Goal: Transaction & Acquisition: Purchase product/service

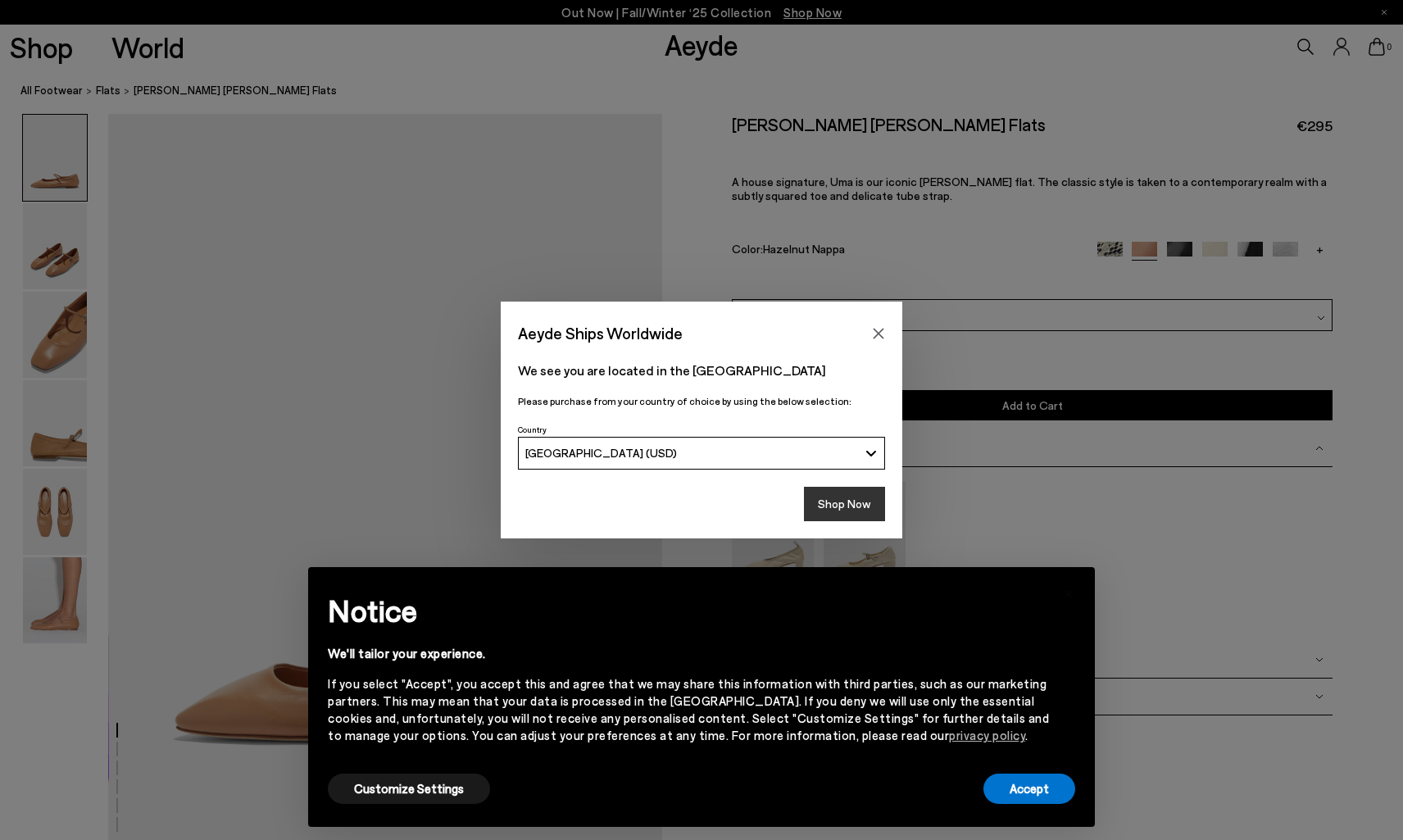
click at [865, 498] on button "Shop Now" at bounding box center [844, 504] width 81 height 34
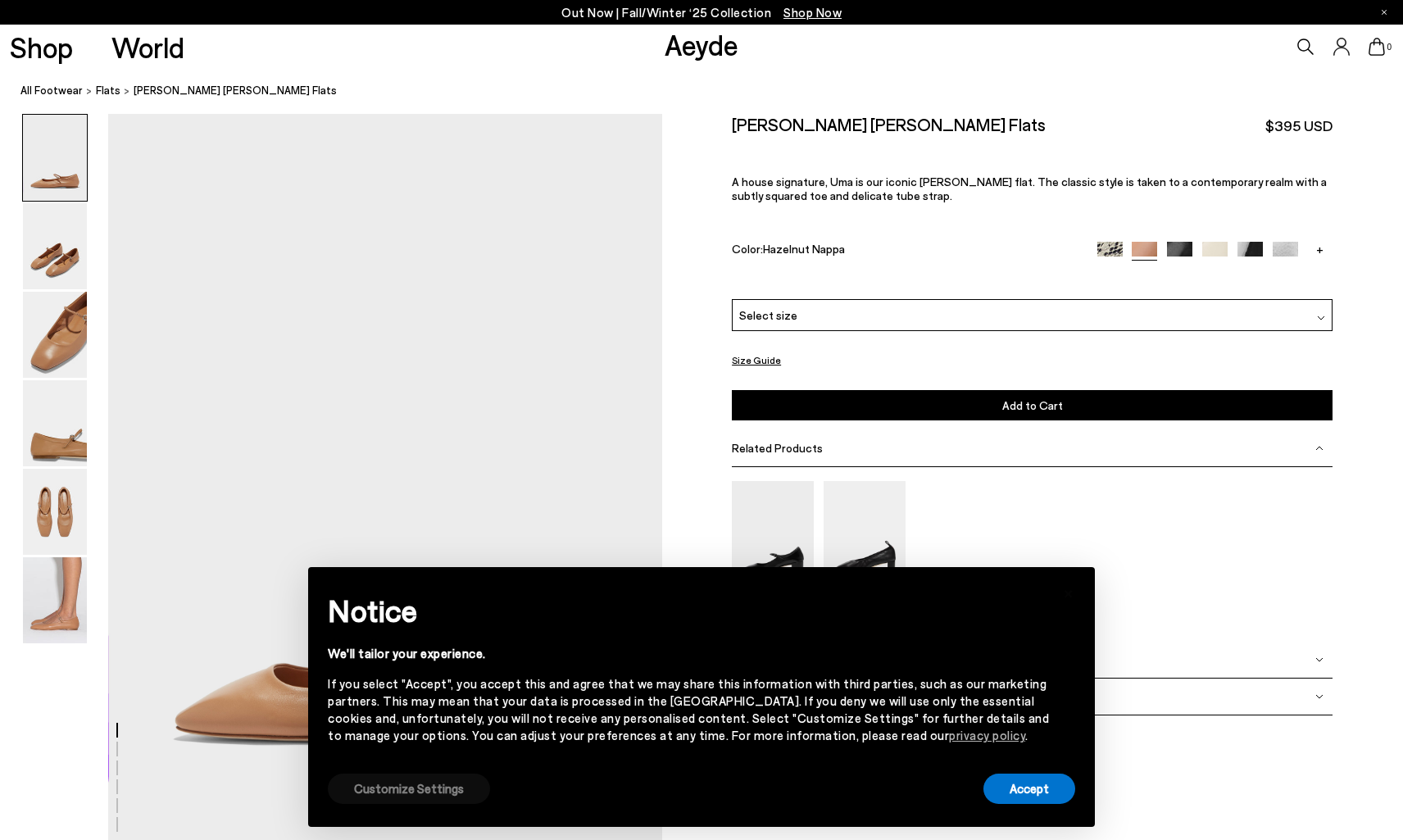
click at [413, 783] on button "Customize Settings" at bounding box center [408, 789] width 162 height 30
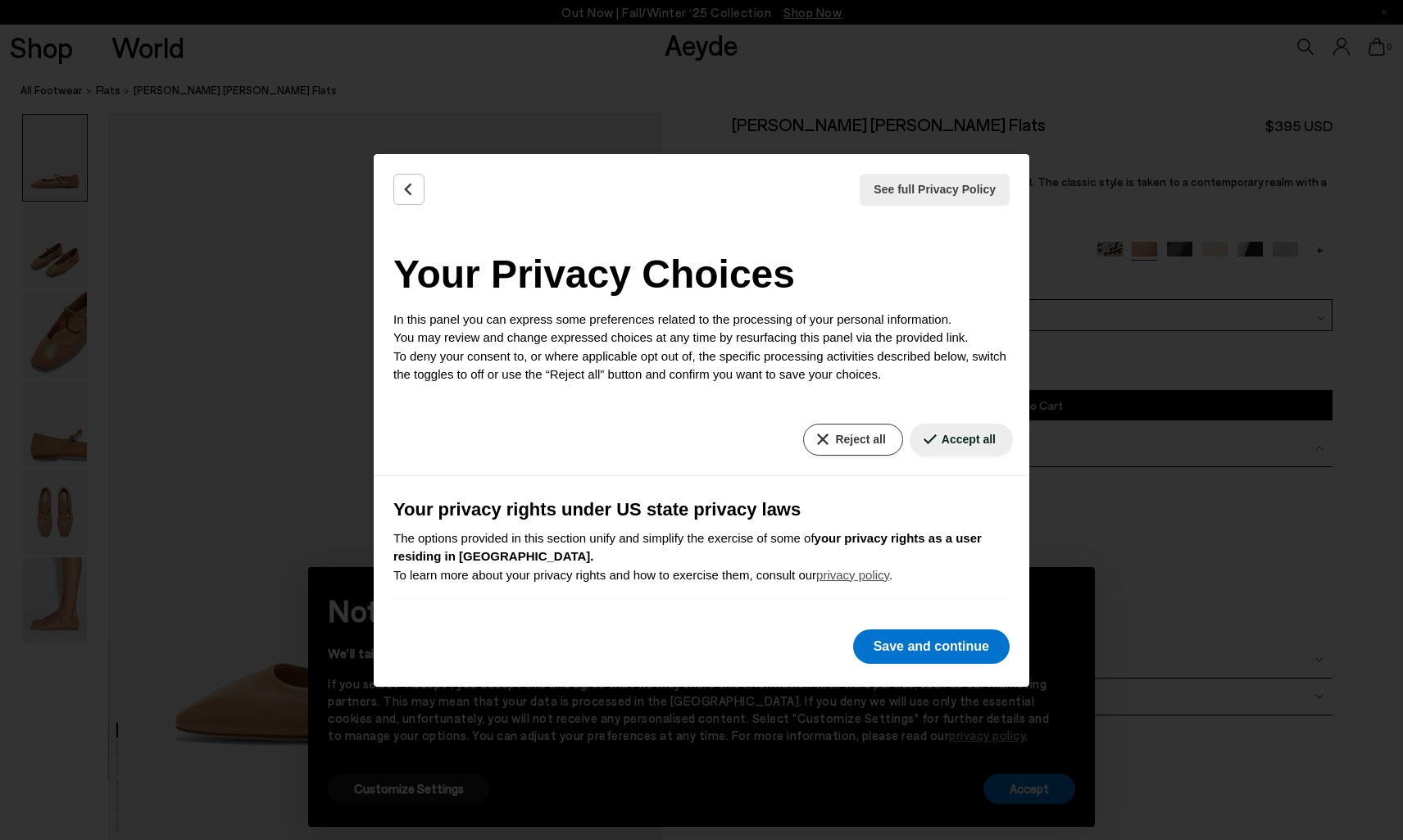
click at [855, 431] on button "Reject all" at bounding box center [852, 439] width 99 height 32
click at [898, 651] on button "Save and continue" at bounding box center [931, 646] width 157 height 34
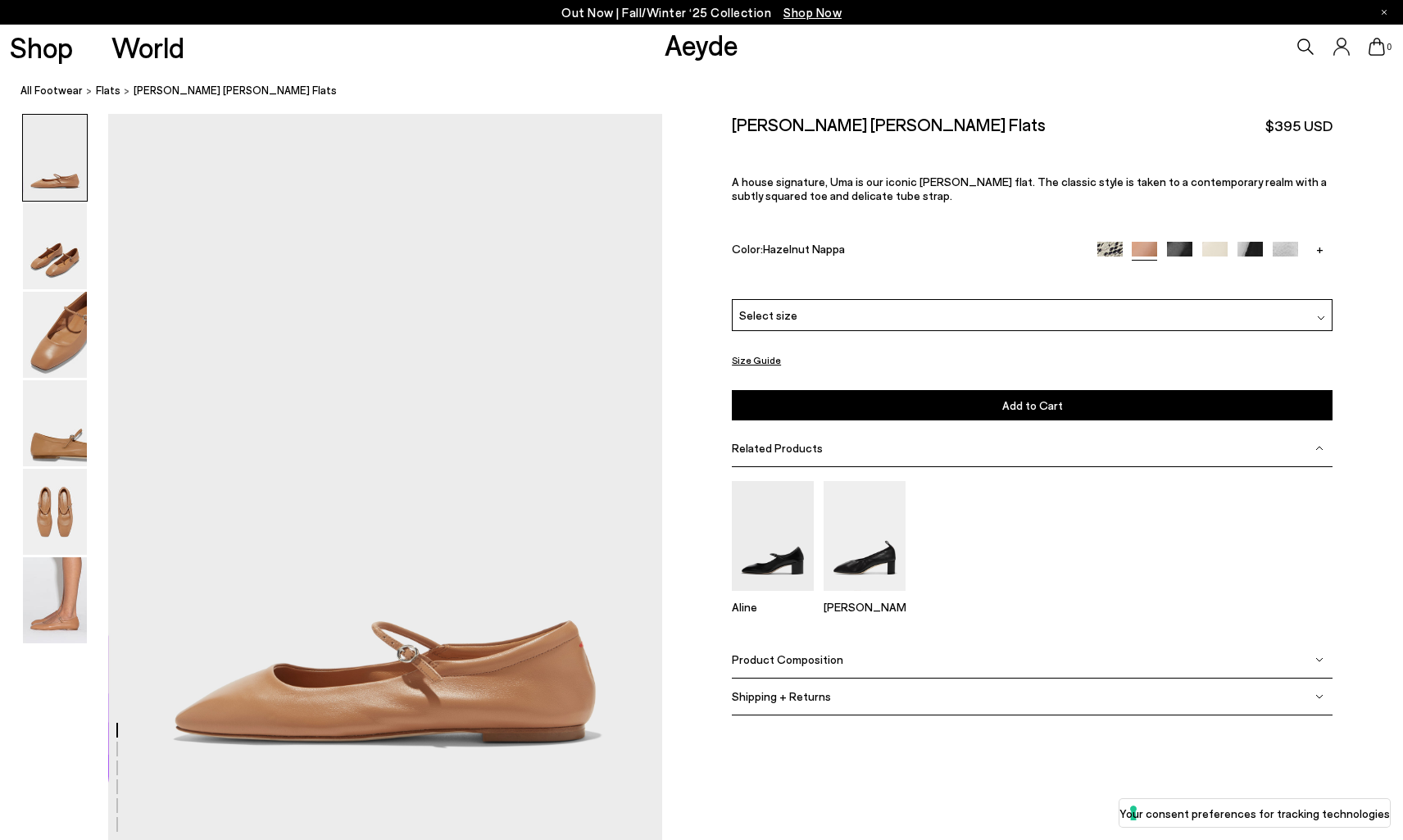
click at [1300, 49] on icon at bounding box center [1305, 47] width 16 height 16
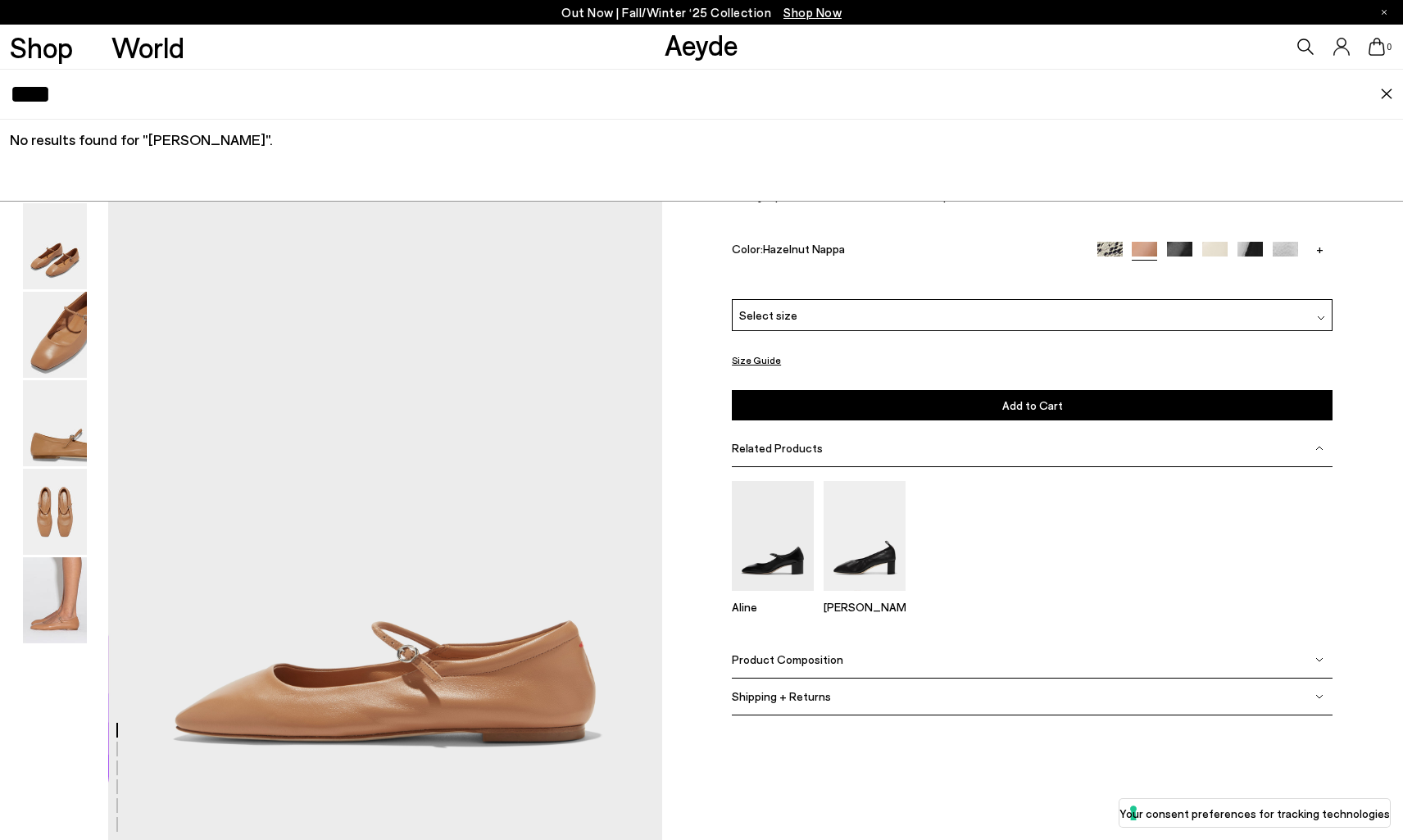
type input "****"
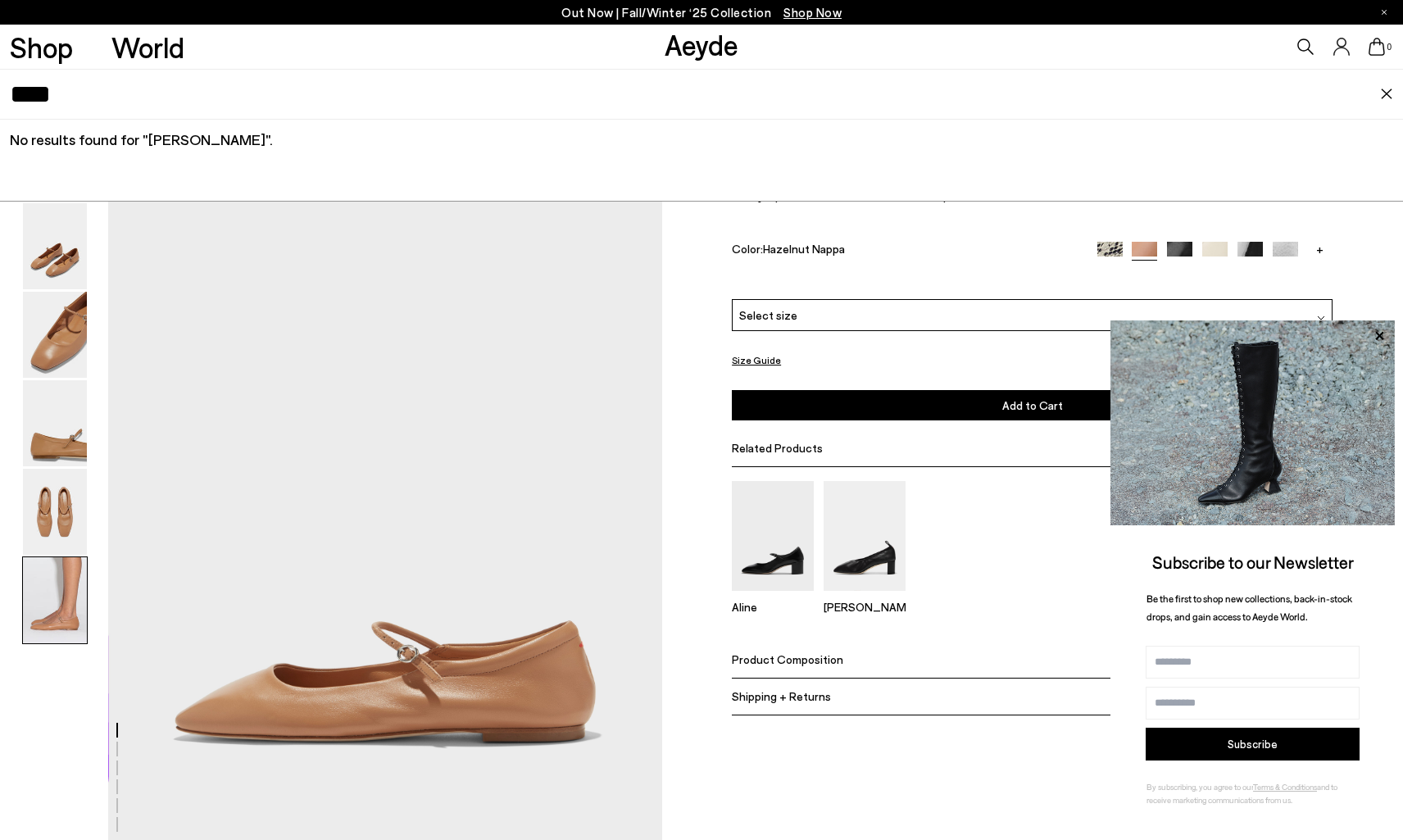
click at [51, 612] on img at bounding box center [54, 600] width 64 height 86
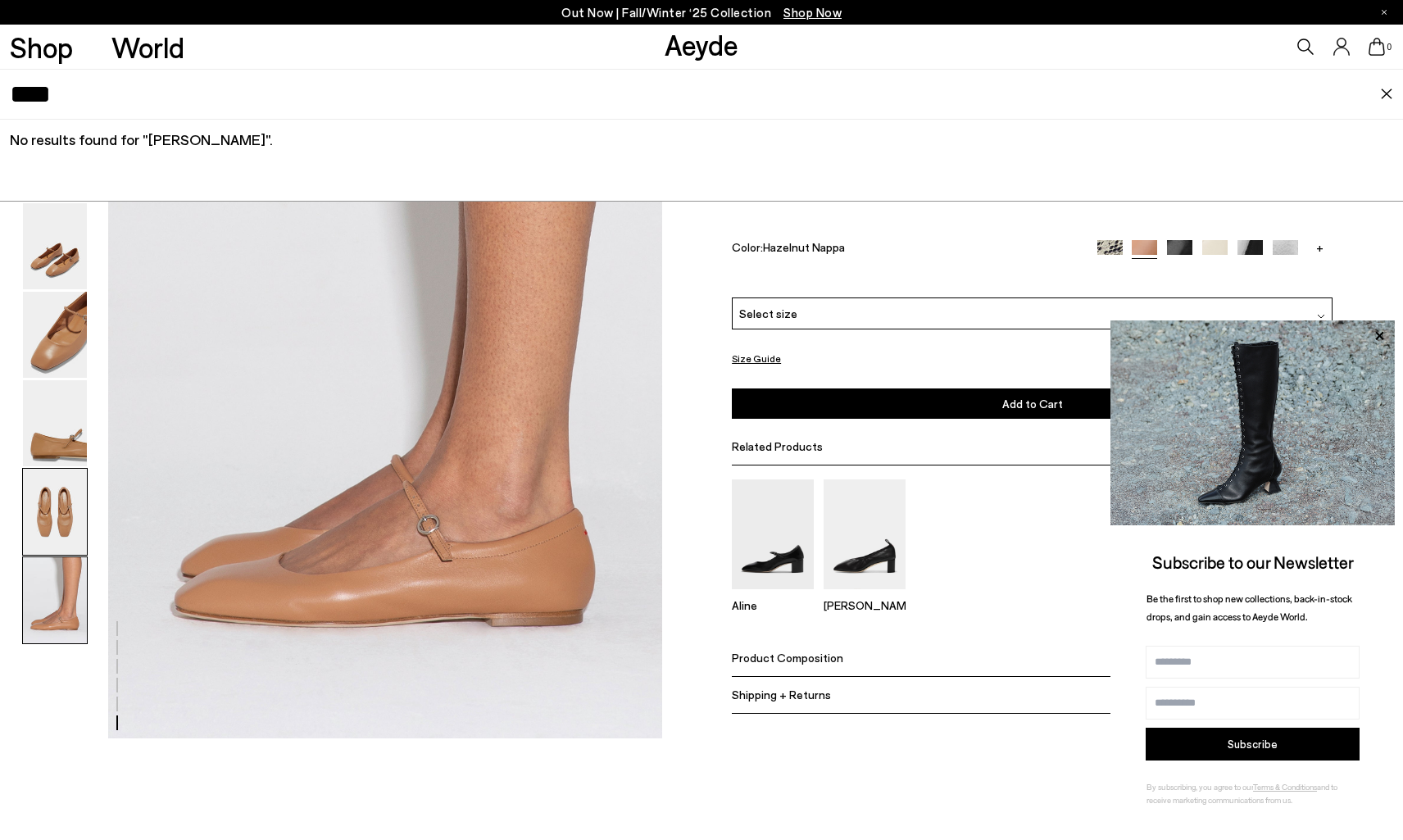
click at [69, 500] on img at bounding box center [54, 512] width 64 height 86
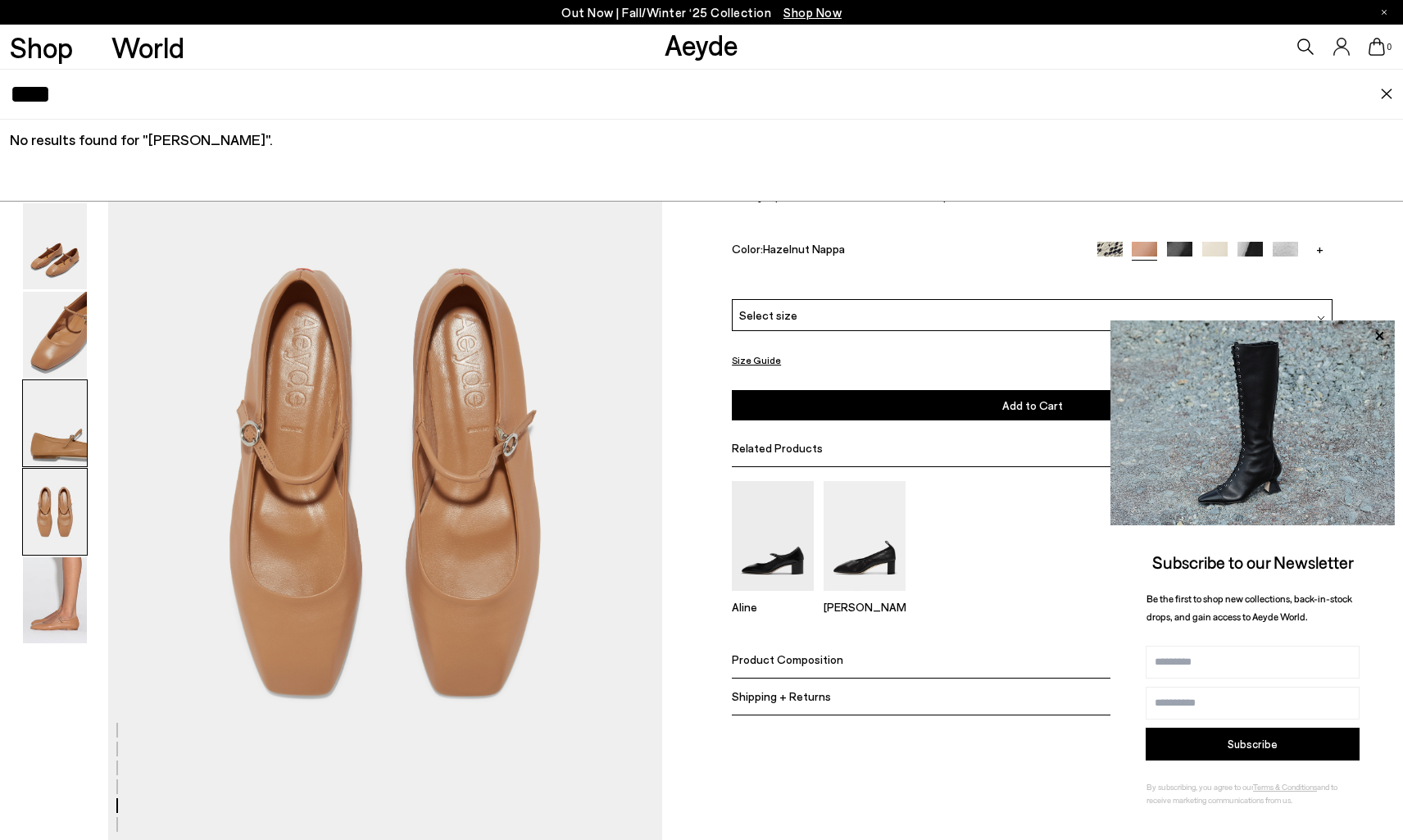
click at [63, 420] on img at bounding box center [54, 423] width 64 height 86
